Goal: Navigation & Orientation: Go to known website

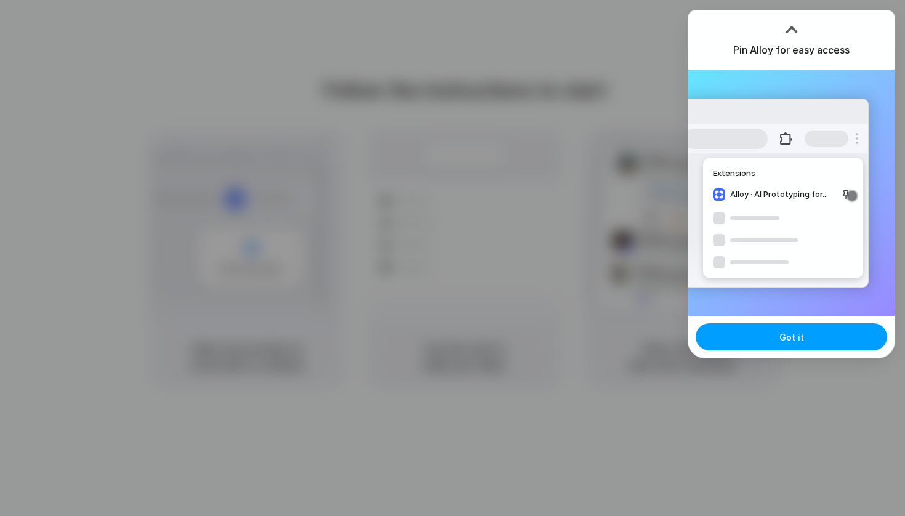
click at [762, 344] on button "Got it" at bounding box center [790, 336] width 191 height 27
